Goal: Information Seeking & Learning: Learn about a topic

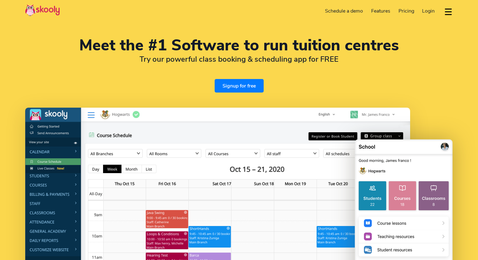
select select "en"
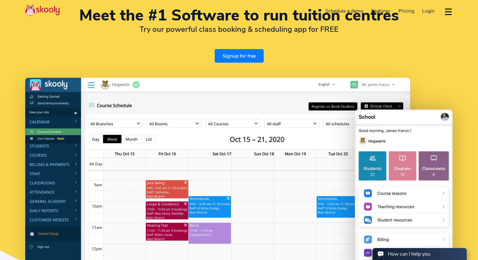
scroll to position [63, 0]
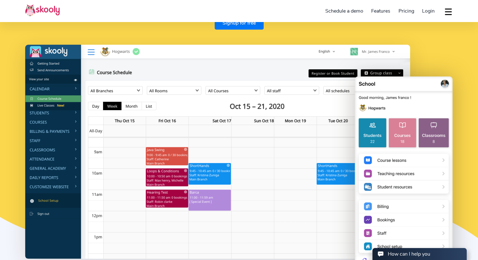
select select "91"
select select "[GEOGRAPHIC_DATA]"
select select "[GEOGRAPHIC_DATA]/[GEOGRAPHIC_DATA]"
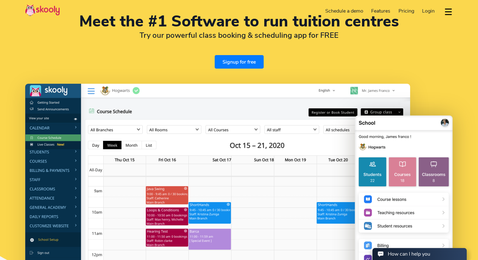
scroll to position [0, 0]
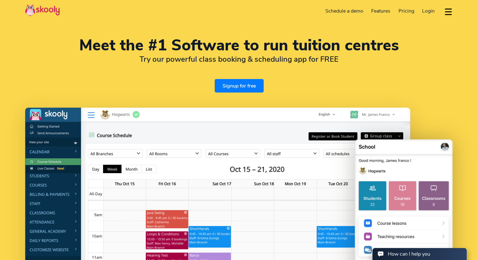
click at [246, 89] on link "Signup for free" at bounding box center [239, 86] width 49 height 14
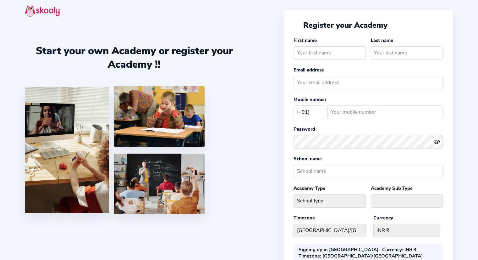
select select "IN"
click at [325, 52] on input "text" at bounding box center [329, 53] width 72 height 14
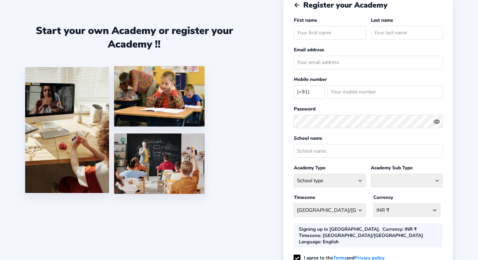
scroll to position [84, 0]
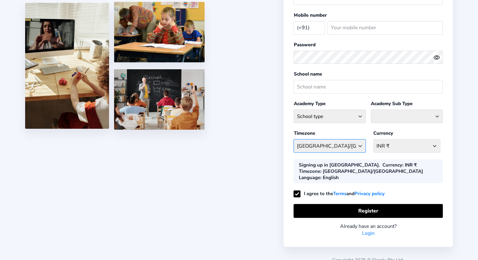
click at [333, 142] on select "Asia/Kolkata Afghanistan - Asia/Kabul Albania - Europe/Tirane Algeria - Africa/…" at bounding box center [329, 146] width 72 height 14
click at [332, 141] on select "Asia/Kolkata Afghanistan - Asia/Kabul Albania - Europe/Tirane Algeria - Africa/…" at bounding box center [329, 146] width 72 height 14
click at [395, 136] on div "INR ₹ Afghanistan AFN - ؋. Albania ALL - L Algeria DZD - دج AmericanSamoa USD -…" at bounding box center [406, 145] width 67 height 19
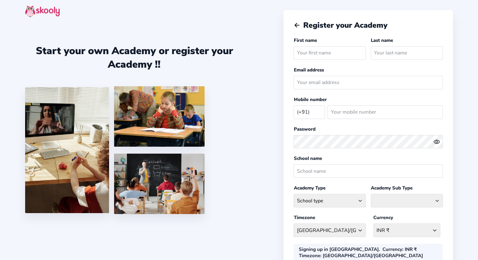
scroll to position [0, 0]
click at [31, 10] on img at bounding box center [42, 11] width 35 height 12
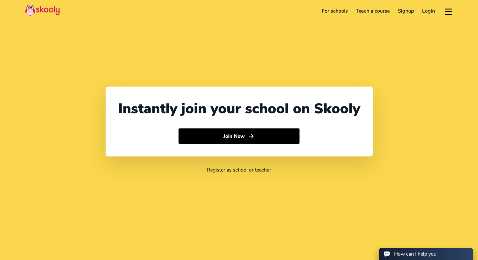
select select "91"
select select "[GEOGRAPHIC_DATA]"
select select "[GEOGRAPHIC_DATA]/[GEOGRAPHIC_DATA]"
click at [45, 14] on img at bounding box center [42, 10] width 35 height 12
click at [45, 10] on img at bounding box center [42, 10] width 35 height 12
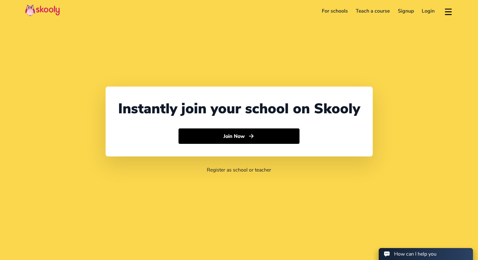
select select "91"
select select "[GEOGRAPHIC_DATA]"
select select "[GEOGRAPHIC_DATA]/[GEOGRAPHIC_DATA]"
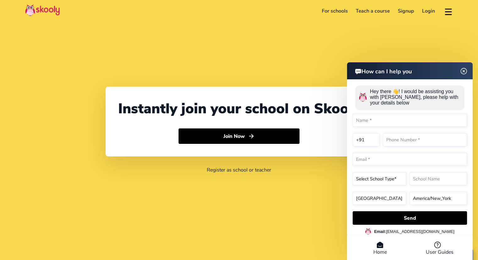
click at [336, 9] on link "For schools" at bounding box center [335, 11] width 34 height 10
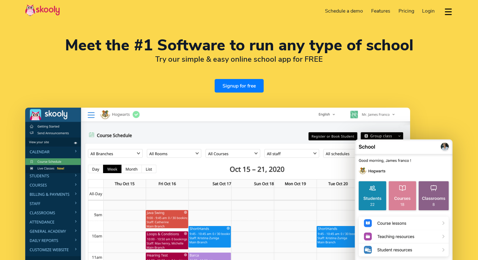
select select "en"
select select "91"
select select "[GEOGRAPHIC_DATA]"
select select "[GEOGRAPHIC_DATA]/[GEOGRAPHIC_DATA]"
click at [410, 10] on span "Pricing" at bounding box center [406, 11] width 16 height 7
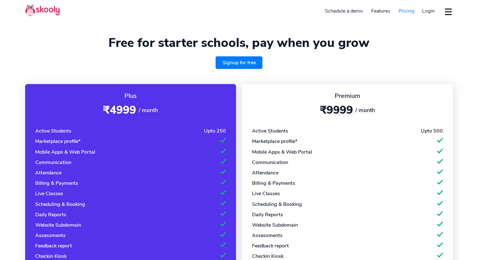
select select "en"
select select "91"
select select "[GEOGRAPHIC_DATA]"
select select "[GEOGRAPHIC_DATA]/[GEOGRAPHIC_DATA]"
